Goal: Transaction & Acquisition: Purchase product/service

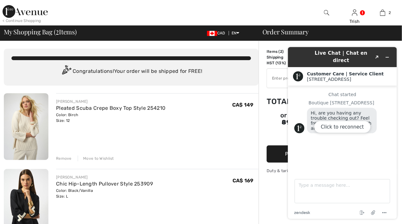
click at [378, 54] on div "Click to reconnect" at bounding box center [342, 133] width 109 height 172
click at [171, 130] on div "[PERSON_NAME] Pleated Scuba Crepe Boxy Top Style 254210 Color: Birch Size: 12 F…" at bounding box center [157, 127] width 203 height 68
click at [388, 54] on div "Click to reconnect" at bounding box center [342, 133] width 109 height 172
click at [177, 122] on div "[PERSON_NAME] Pleated Scuba Crepe Boxy Top Style 254210 Color: Birch Size: 12 F…" at bounding box center [157, 111] width 203 height 25
click at [193, 121] on div "[PERSON_NAME] Pleated Scuba Crepe Boxy Top Style 254210 Color: Birch Size: 12 F…" at bounding box center [157, 111] width 203 height 25
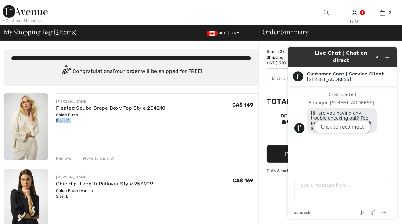
click at [193, 121] on div "[PERSON_NAME] Pleated Scuba Crepe Boxy Top Style 254210 Color: Birch Size: 12 F…" at bounding box center [157, 111] width 203 height 25
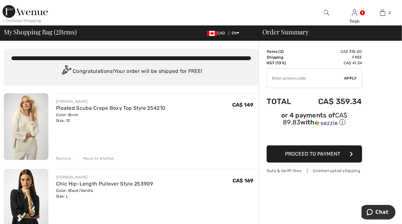
scroll to position [32, 0]
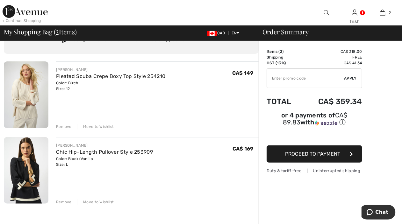
click at [100, 126] on div "Move to Wishlist" at bounding box center [96, 127] width 36 height 6
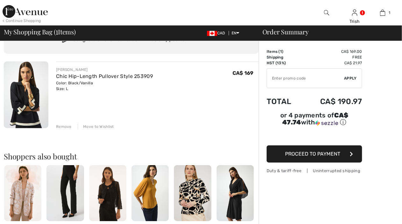
scroll to position [0, 0]
